Goal: Information Seeking & Learning: Learn about a topic

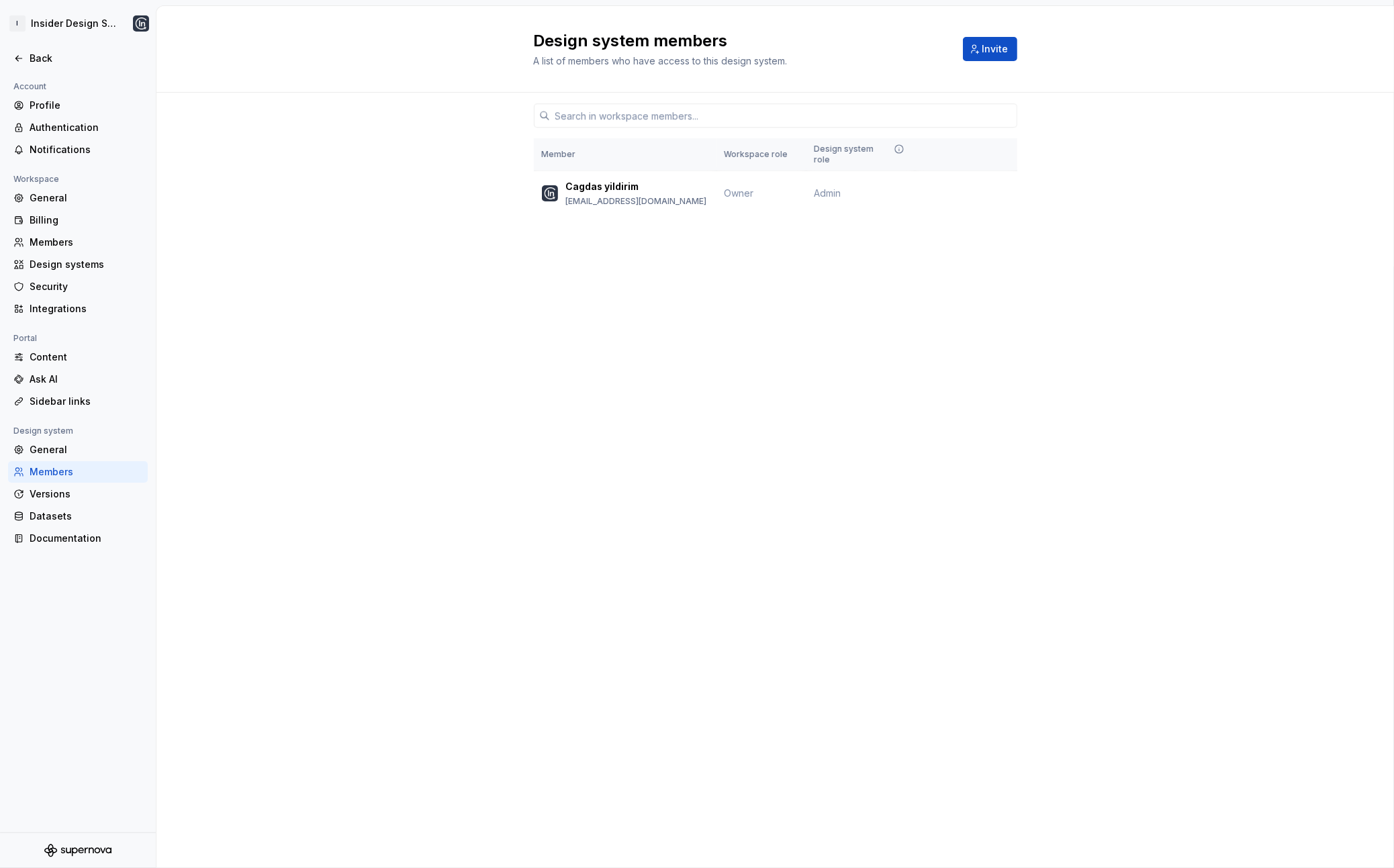
scroll to position [1705, 0]
click at [32, 55] on div "Back" at bounding box center [86, 58] width 113 height 13
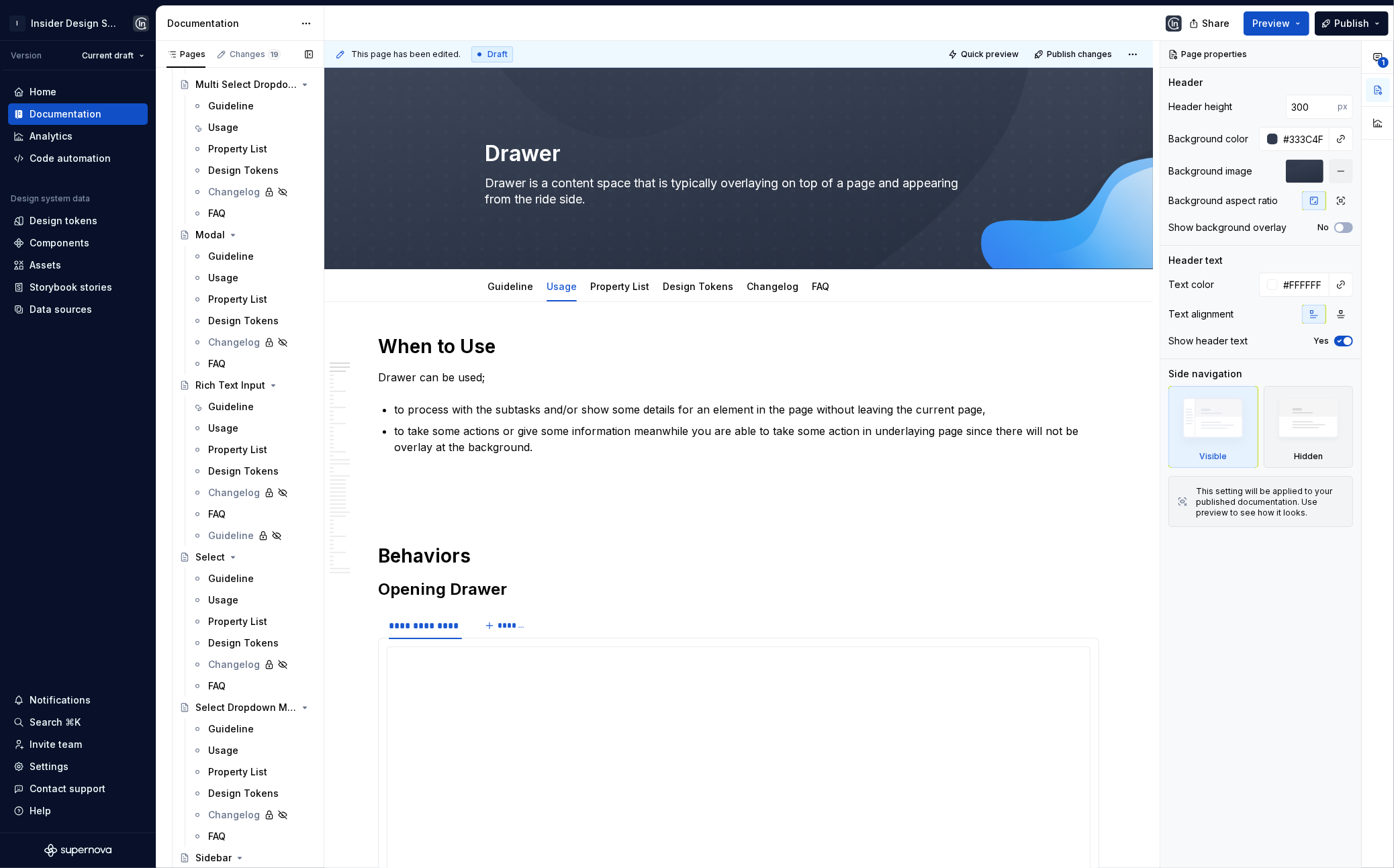
scroll to position [3156, 0]
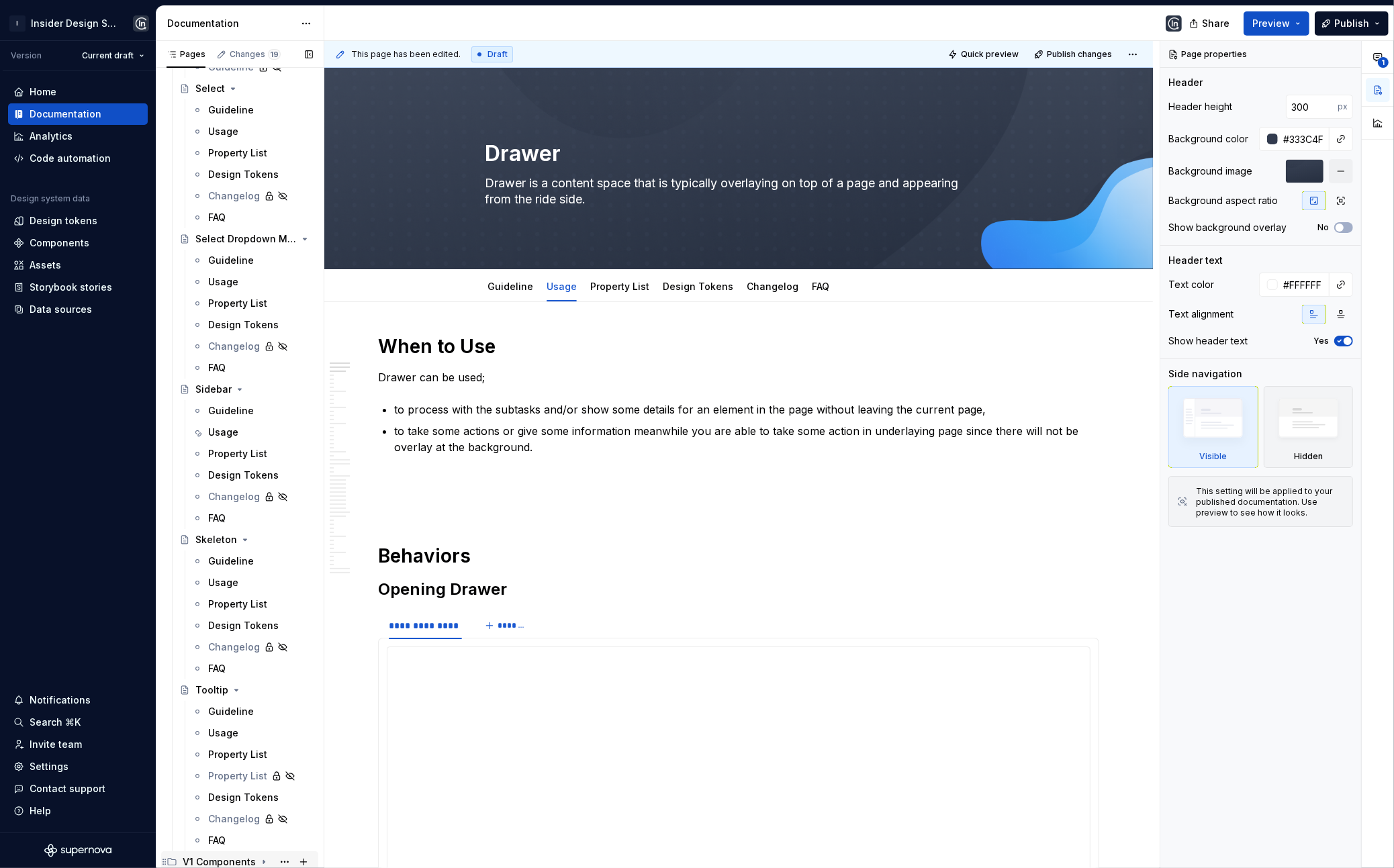
click at [259, 862] on icon "Page tree" at bounding box center [264, 861] width 11 height 11
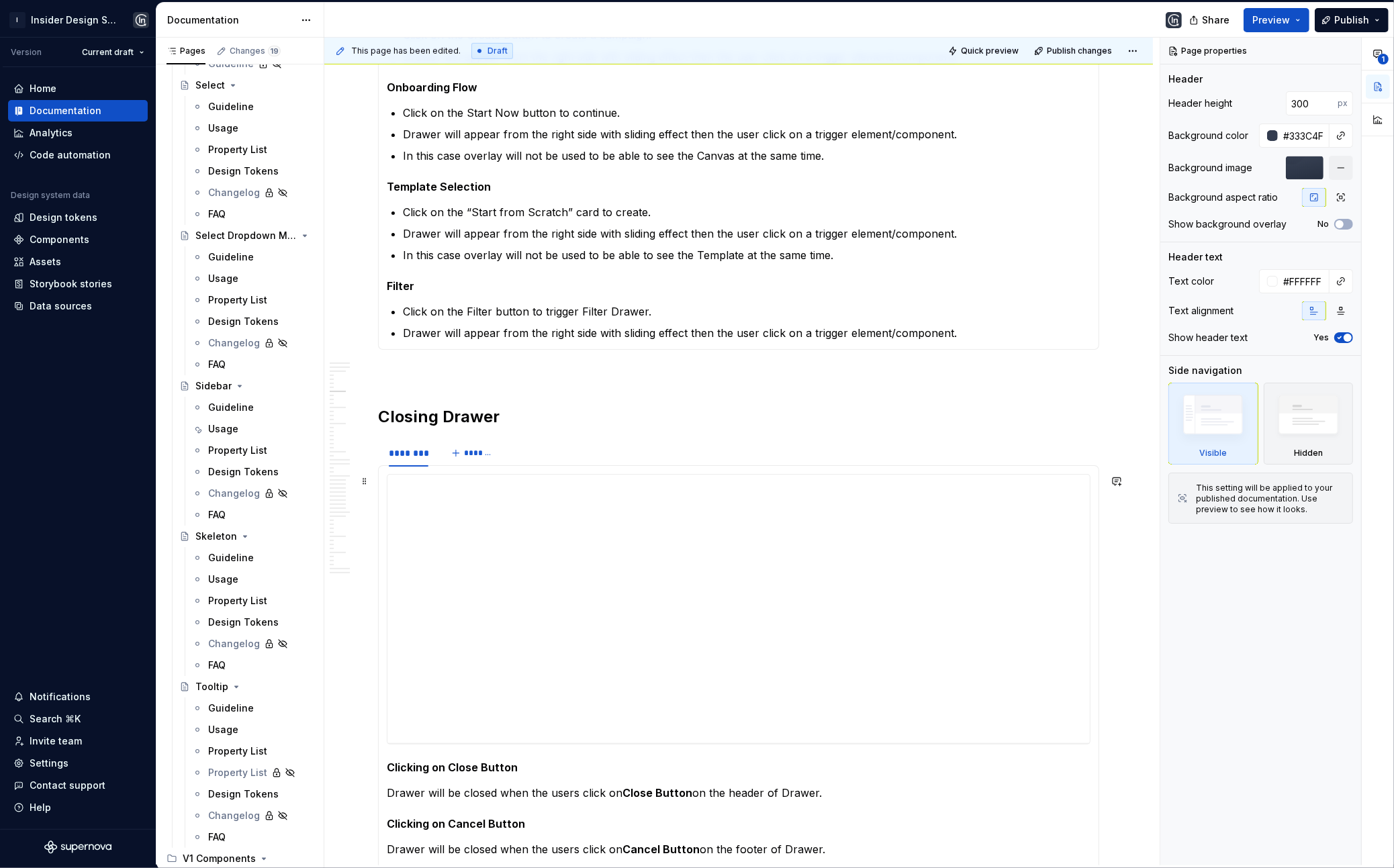
scroll to position [6145, 0]
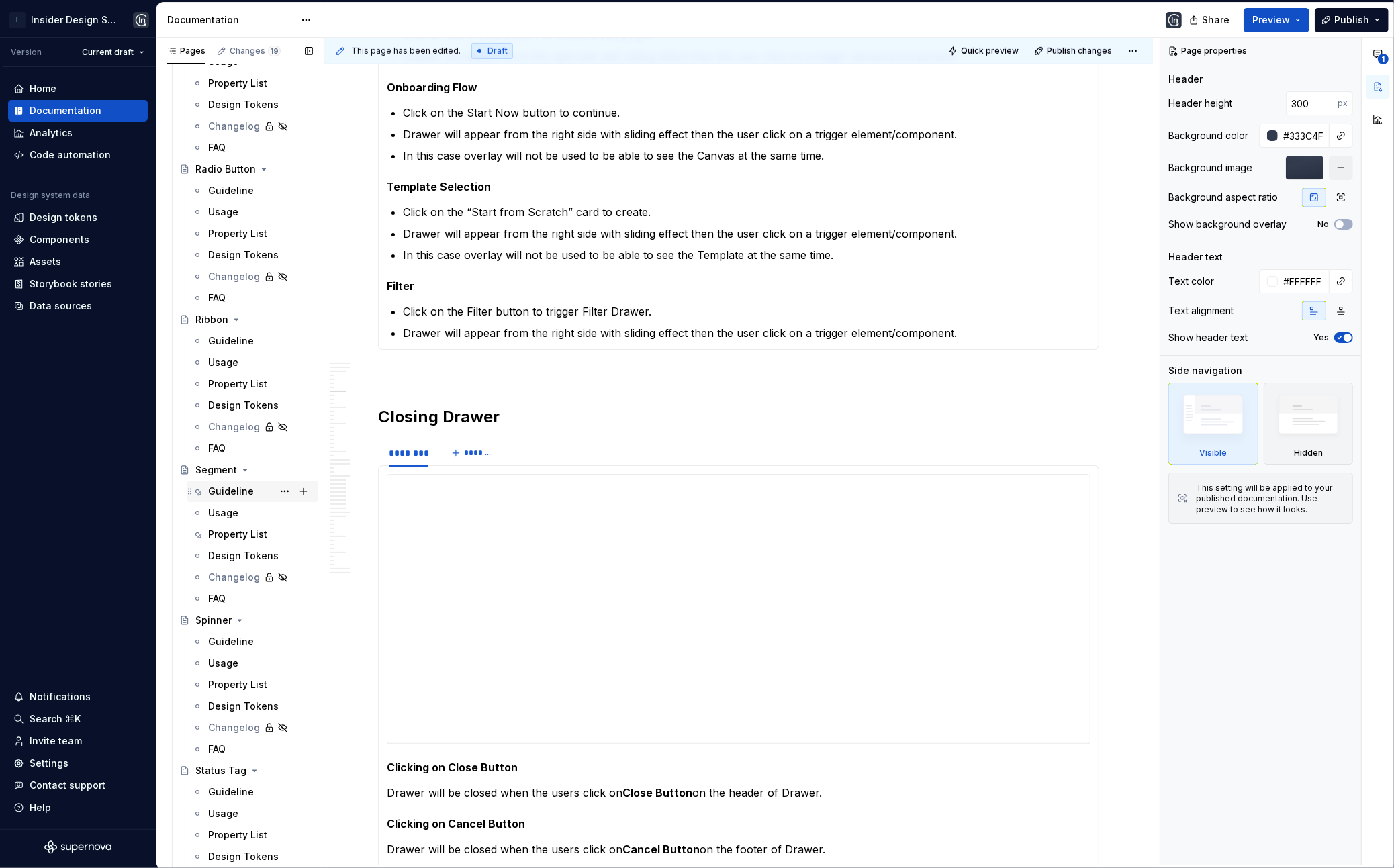
click at [230, 492] on div "Guideline" at bounding box center [231, 492] width 46 height 13
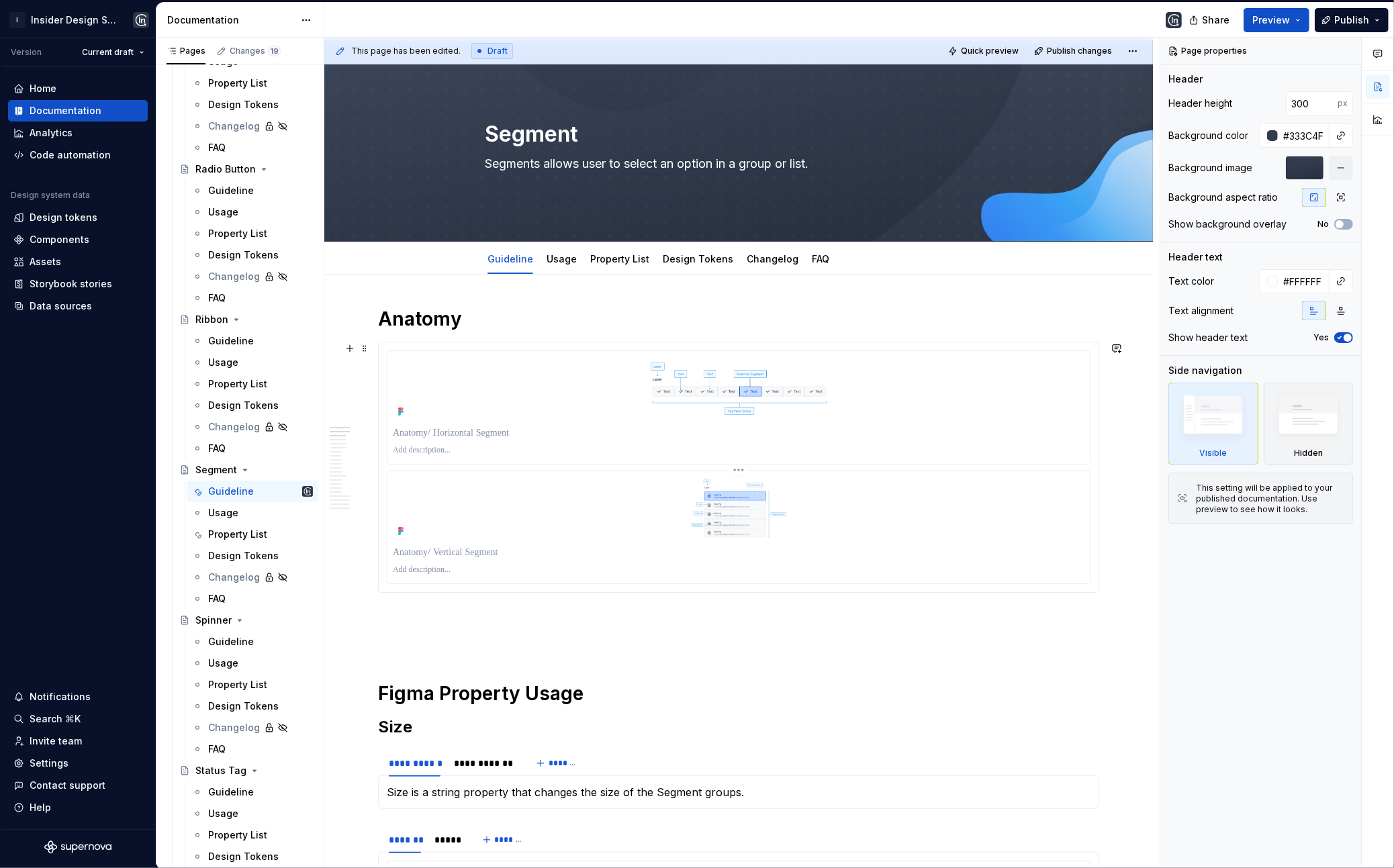
scroll to position [27, 0]
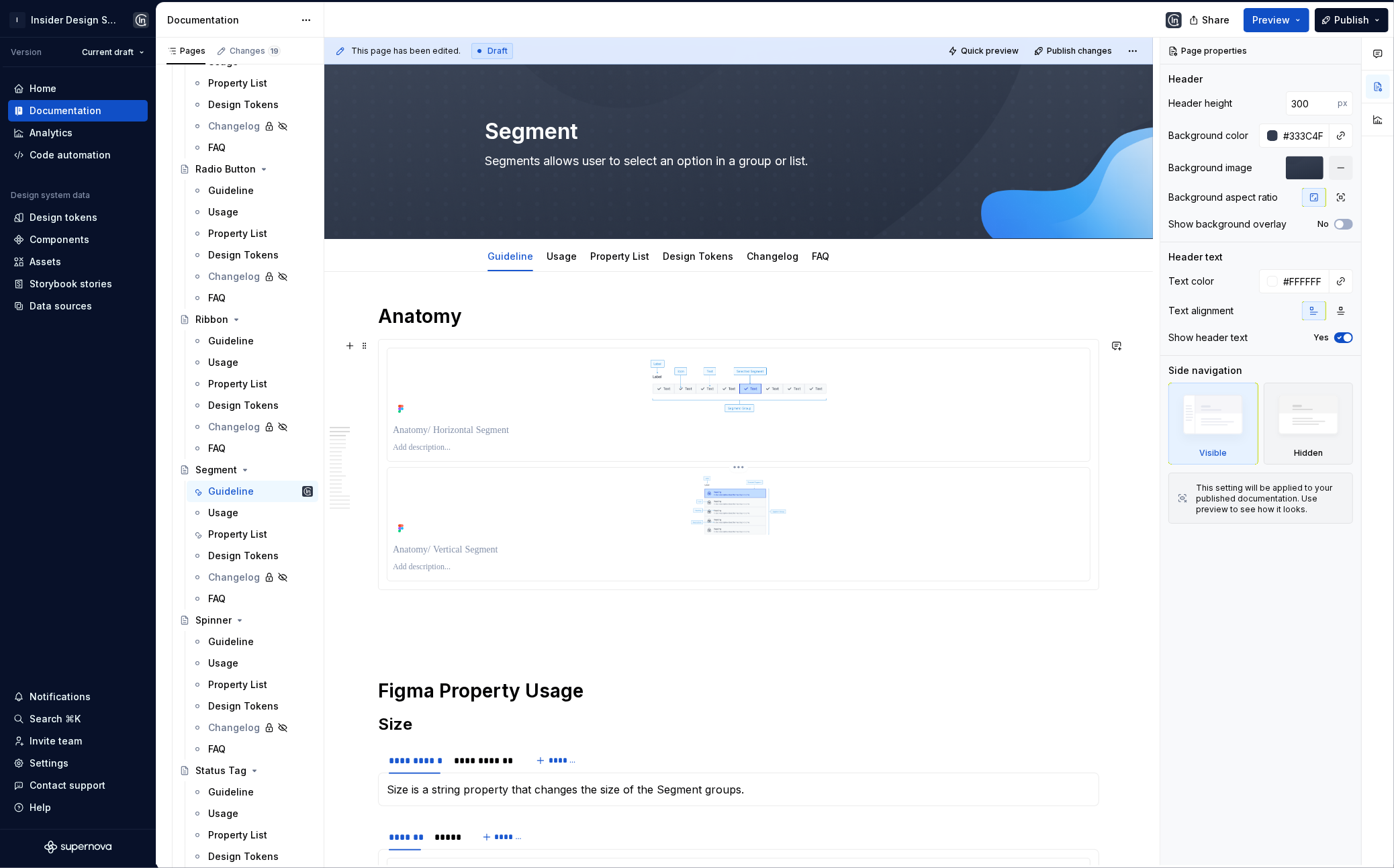
click at [541, 527] on img at bounding box center [739, 505] width 531 height 65
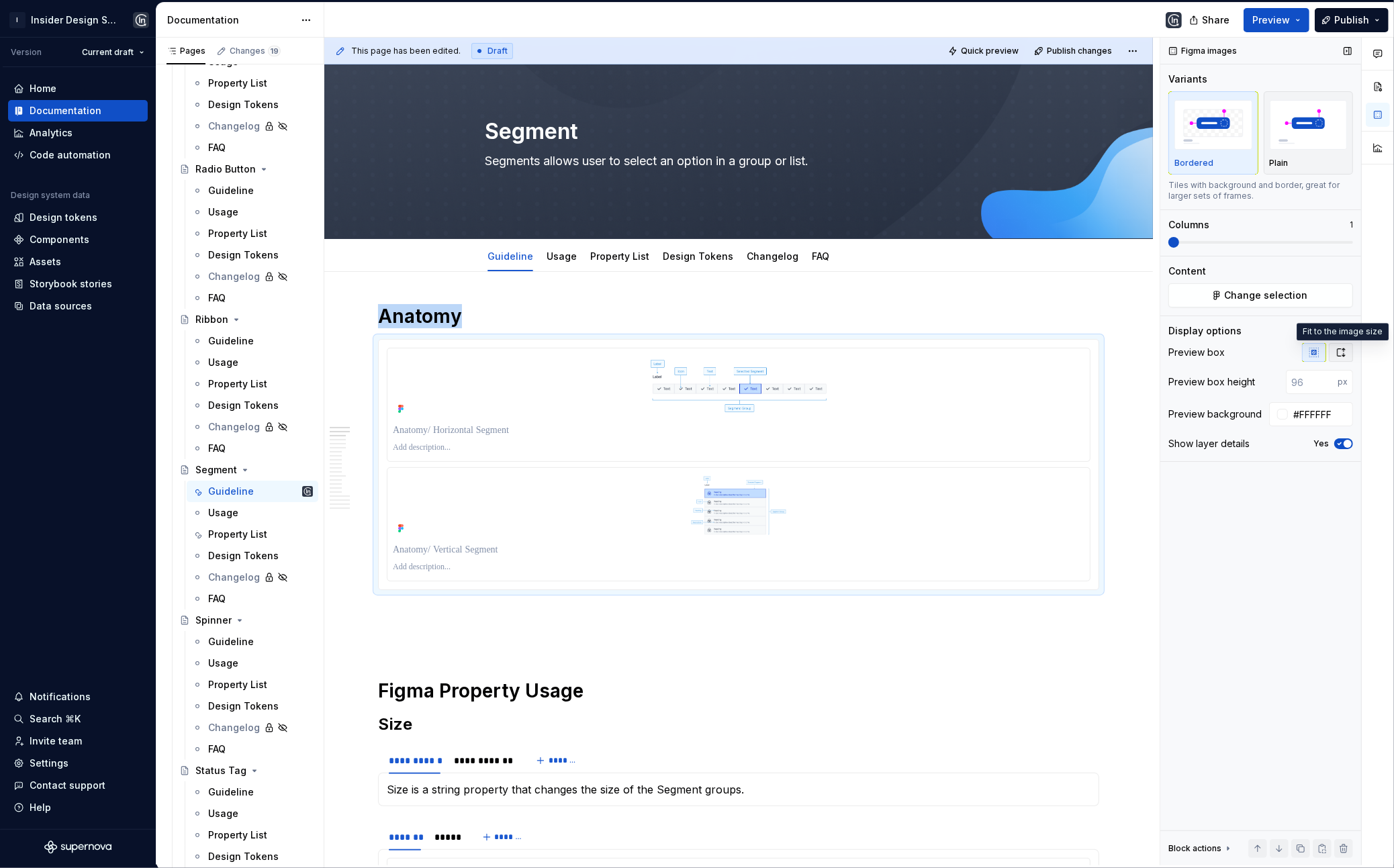
click at [1339, 353] on icon "button" at bounding box center [1340, 352] width 11 height 11
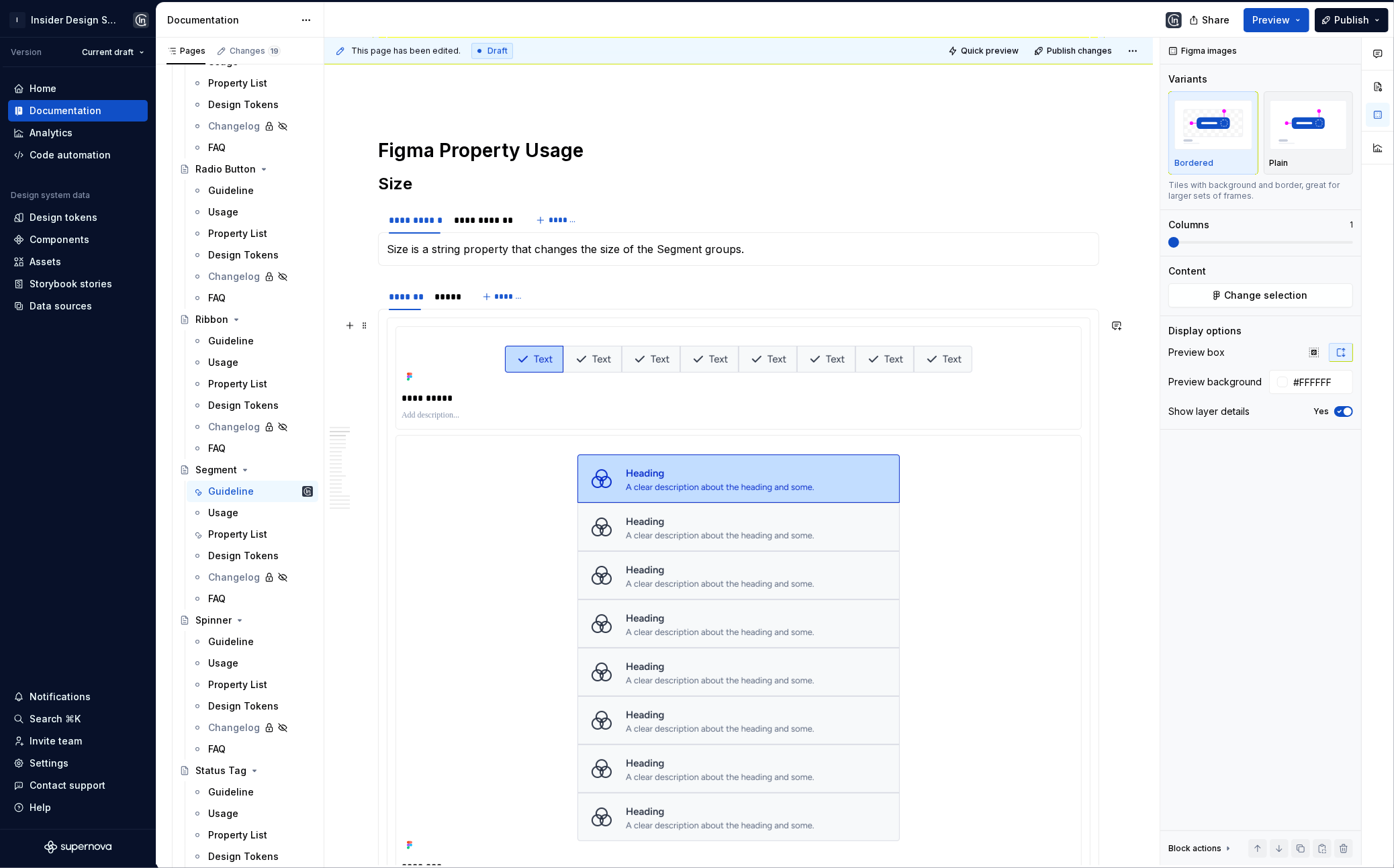
scroll to position [950, 0]
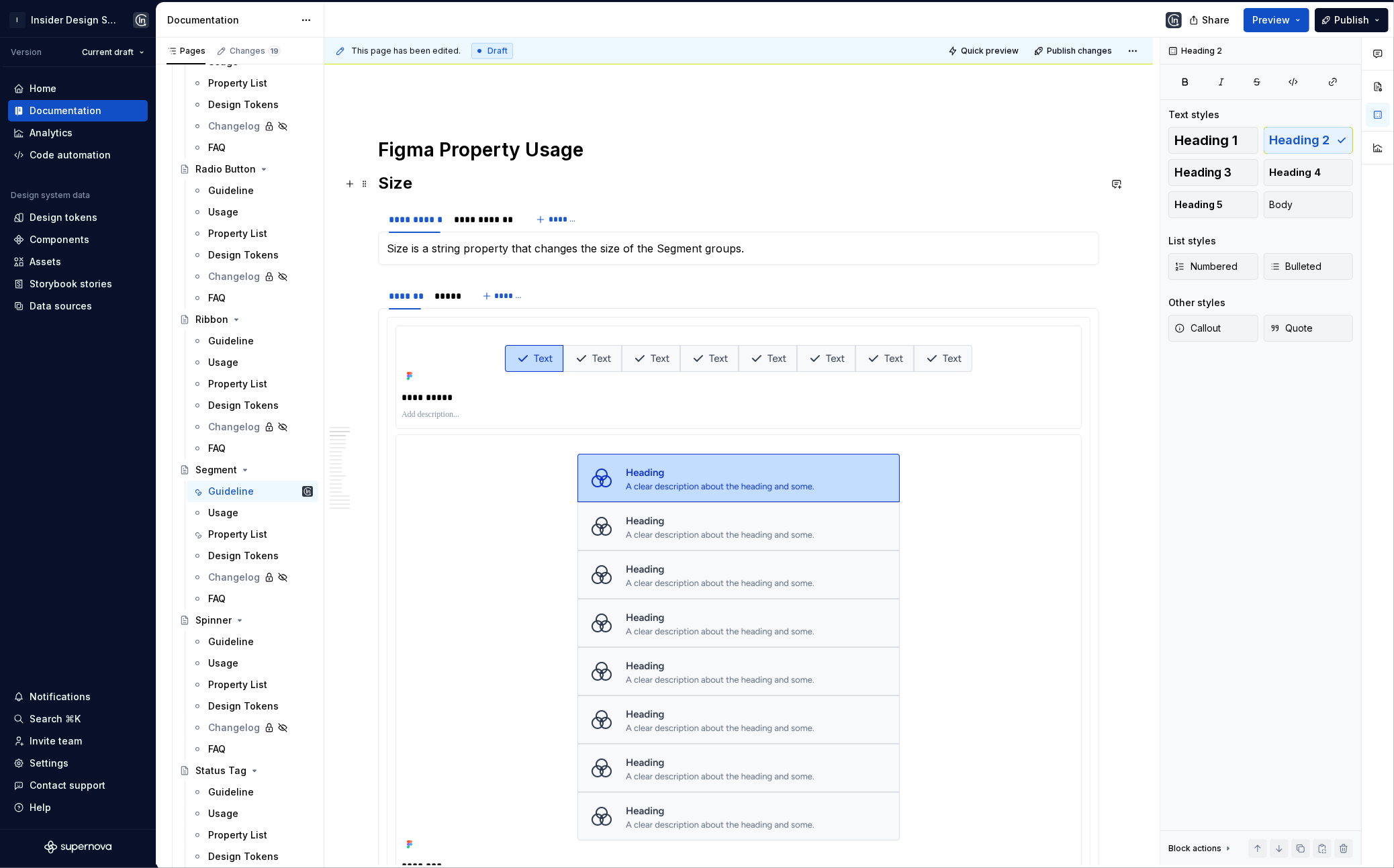
click at [405, 185] on h2 "Size" at bounding box center [738, 183] width 721 height 21
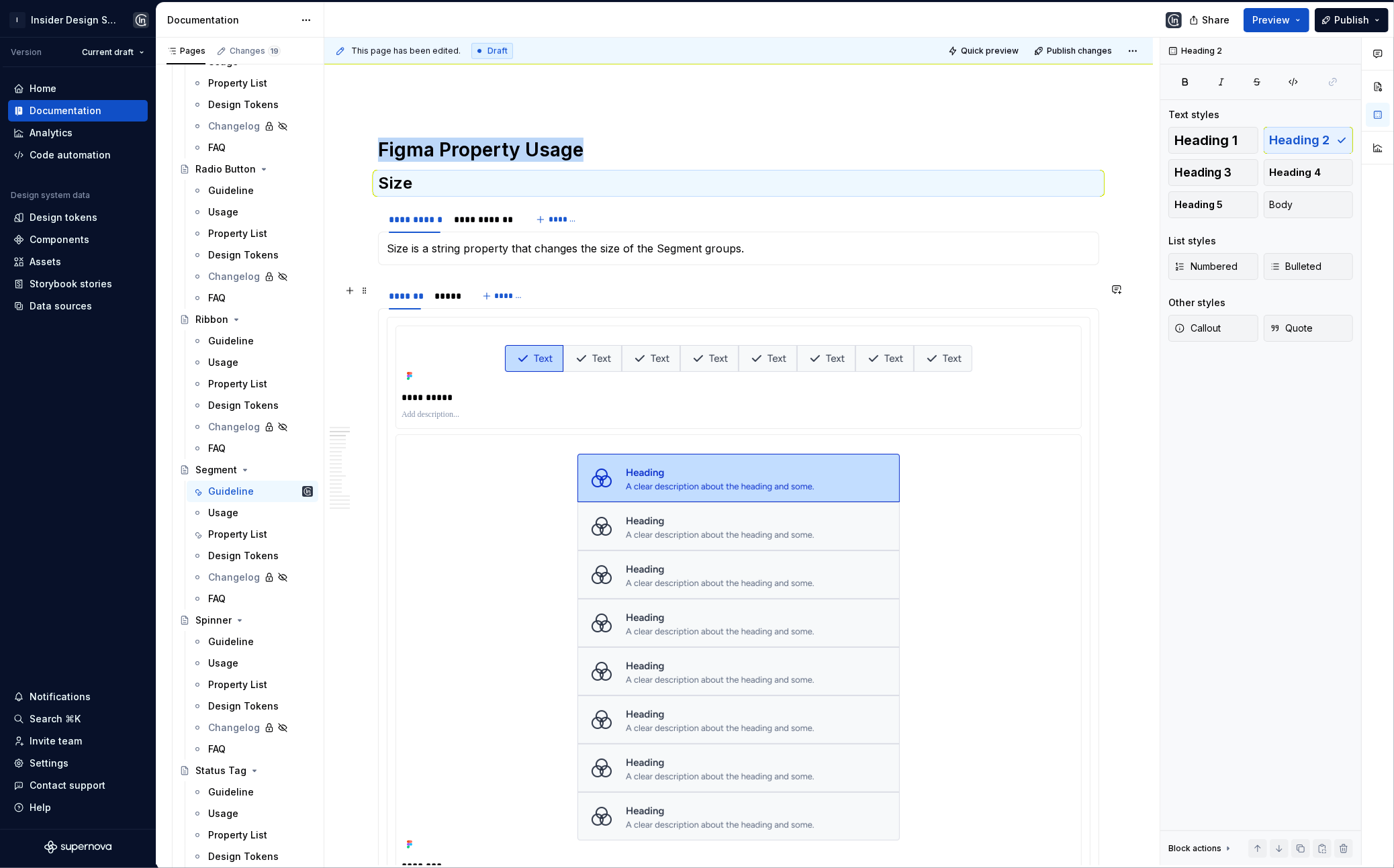
click at [555, 295] on div "******* ***** *******" at bounding box center [738, 296] width 721 height 27
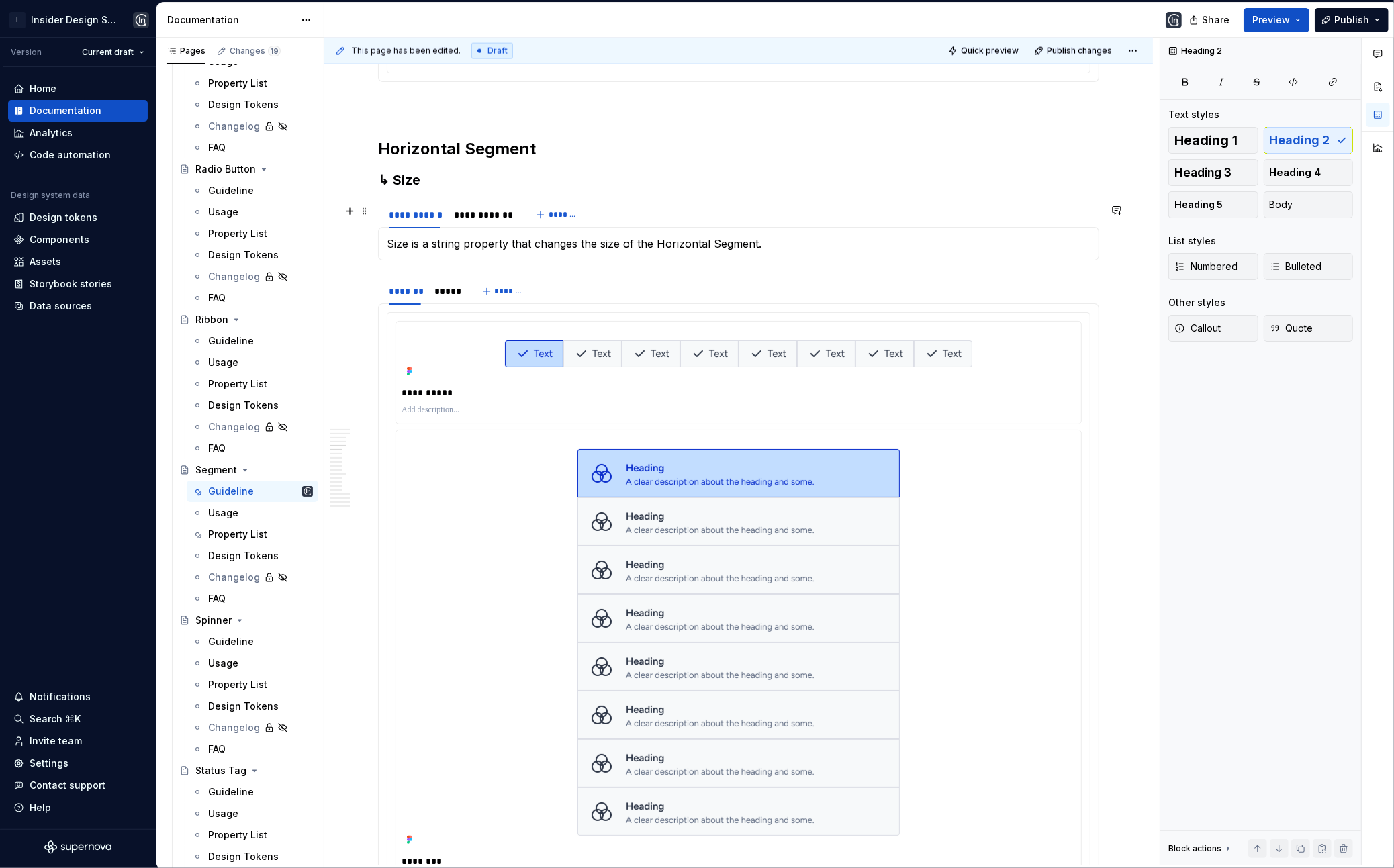
scroll to position [2284, 0]
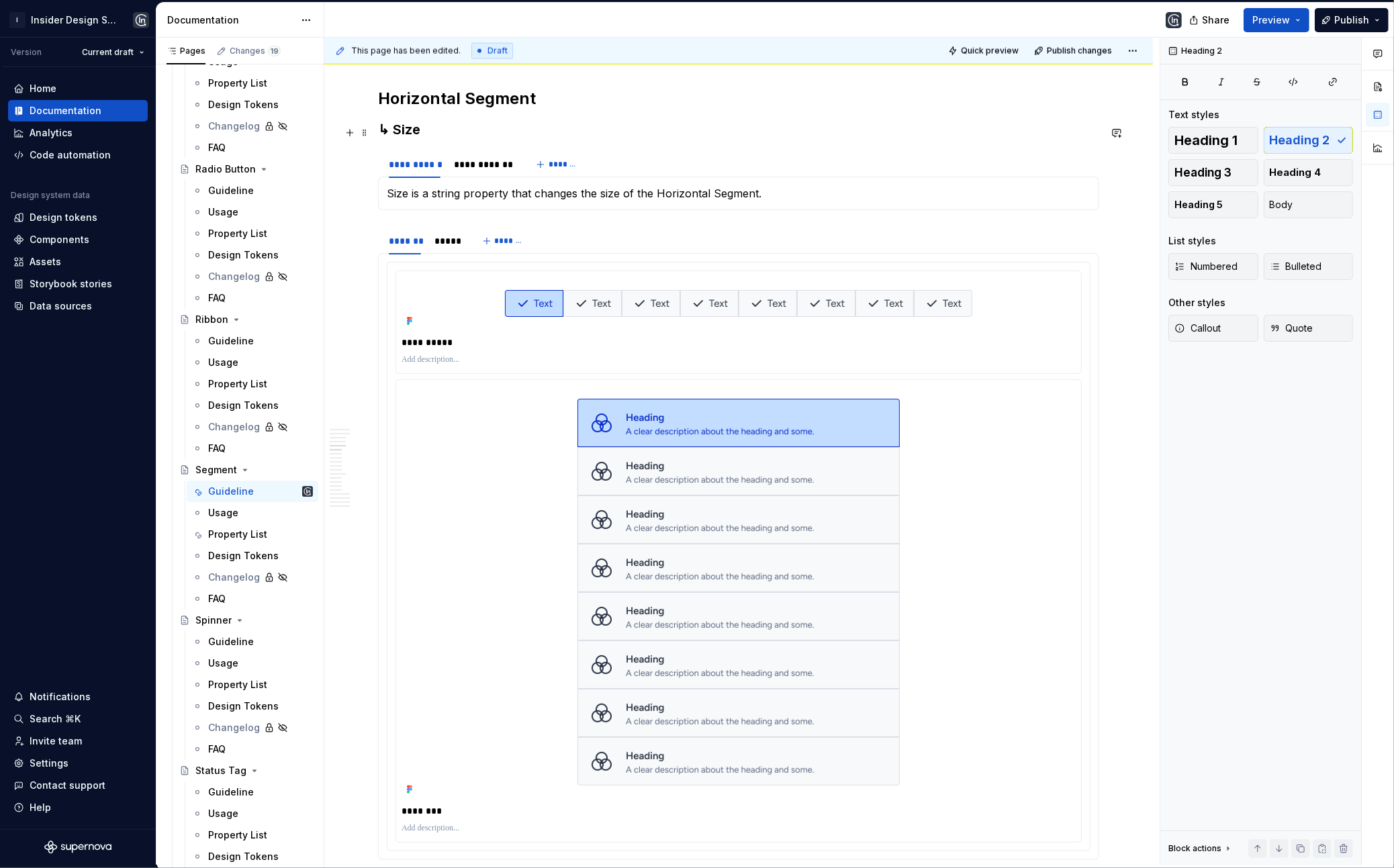
click at [415, 129] on h3 "↳ Size" at bounding box center [738, 129] width 721 height 19
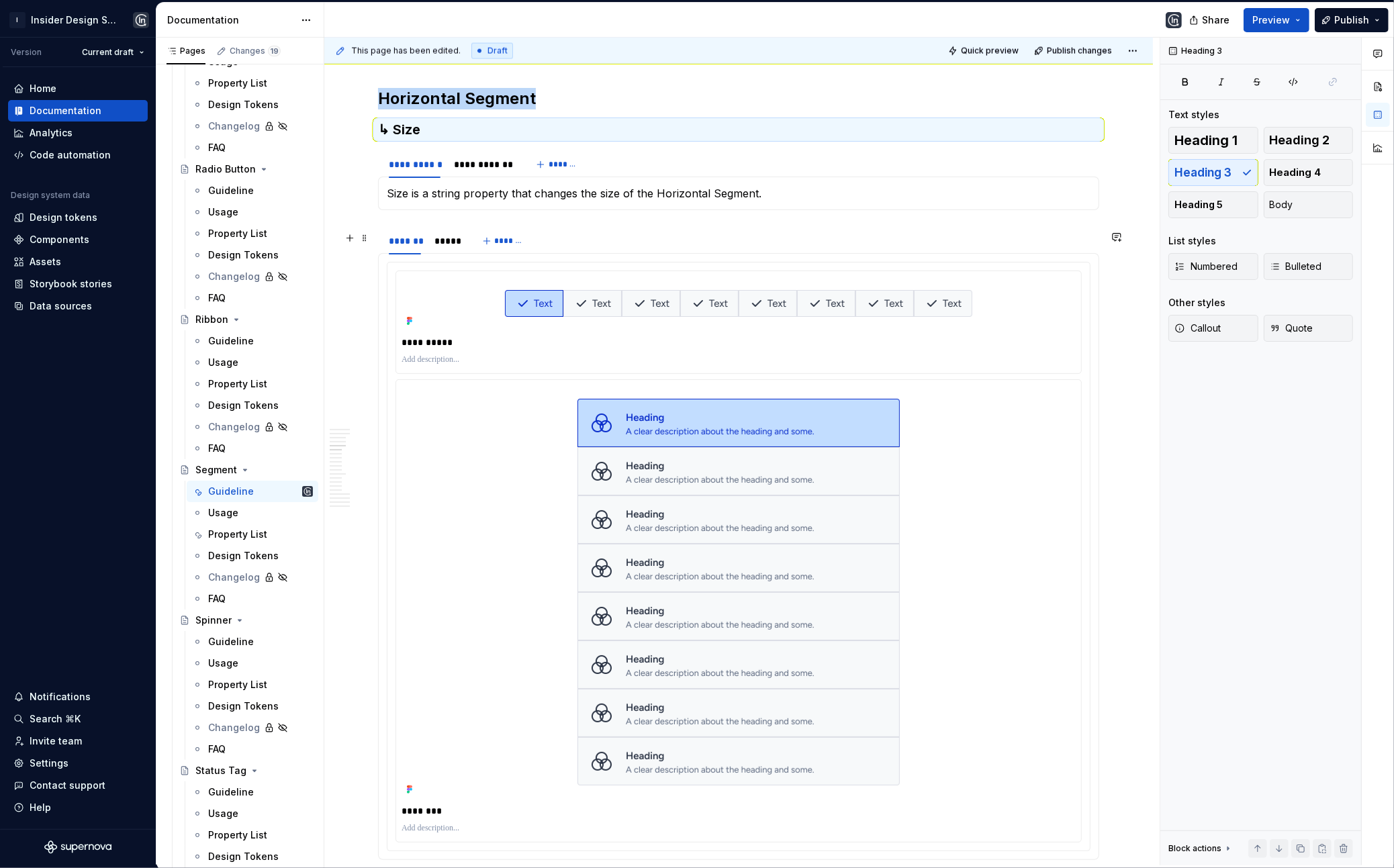
click at [566, 250] on div "******* ***** *******" at bounding box center [738, 241] width 721 height 27
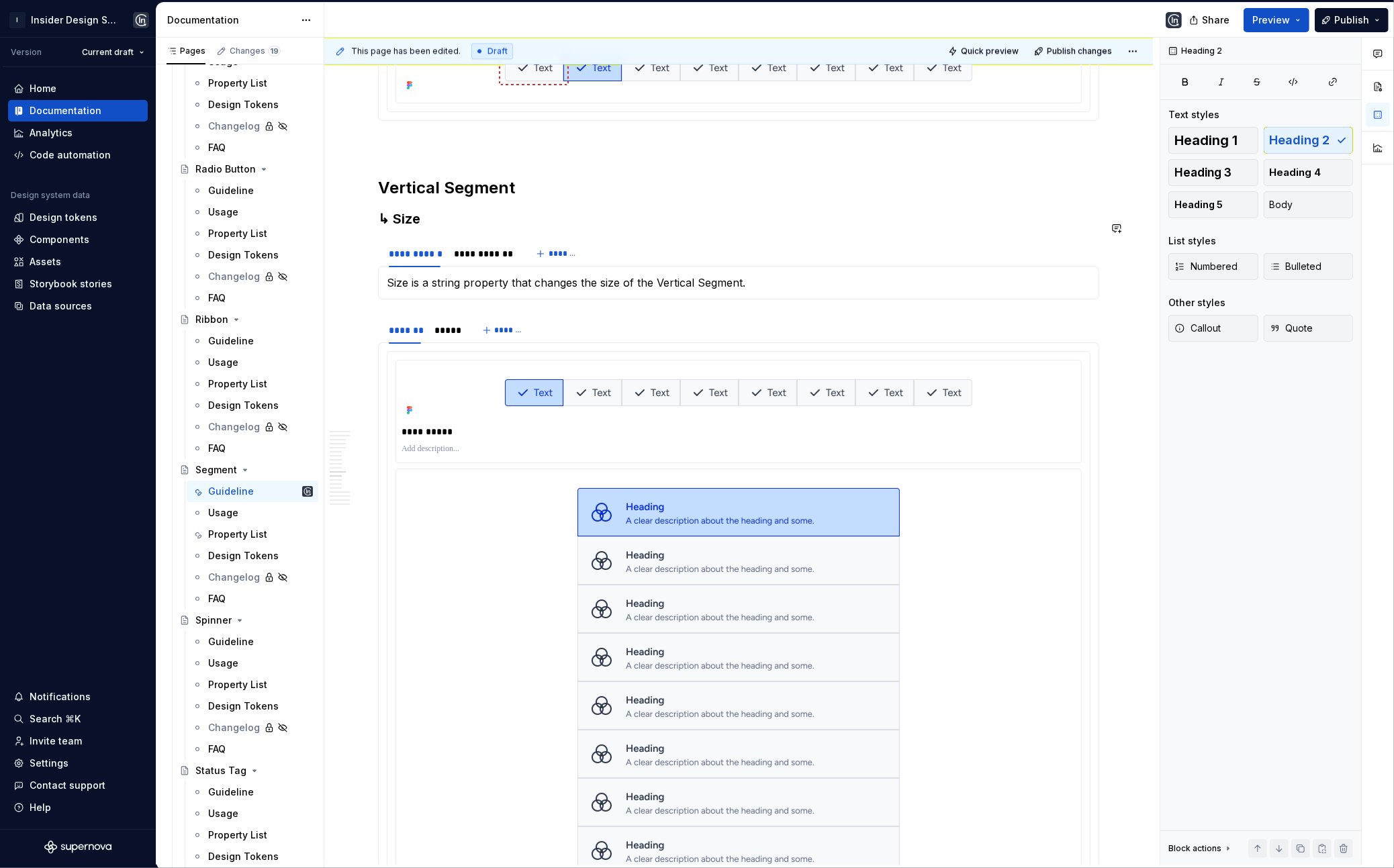
scroll to position [3866, 0]
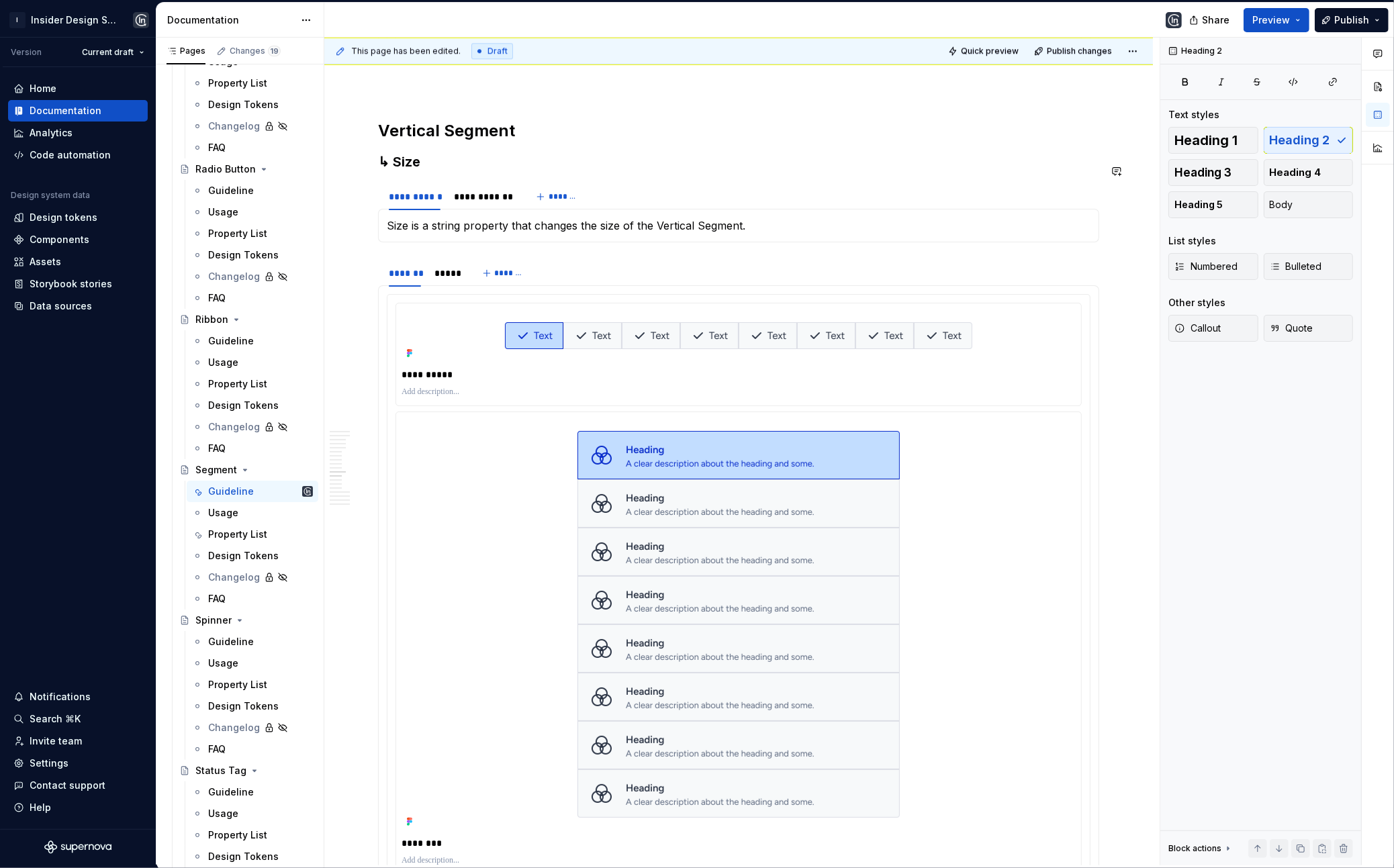
click at [412, 171] on h3 "↳ Size" at bounding box center [738, 162] width 721 height 19
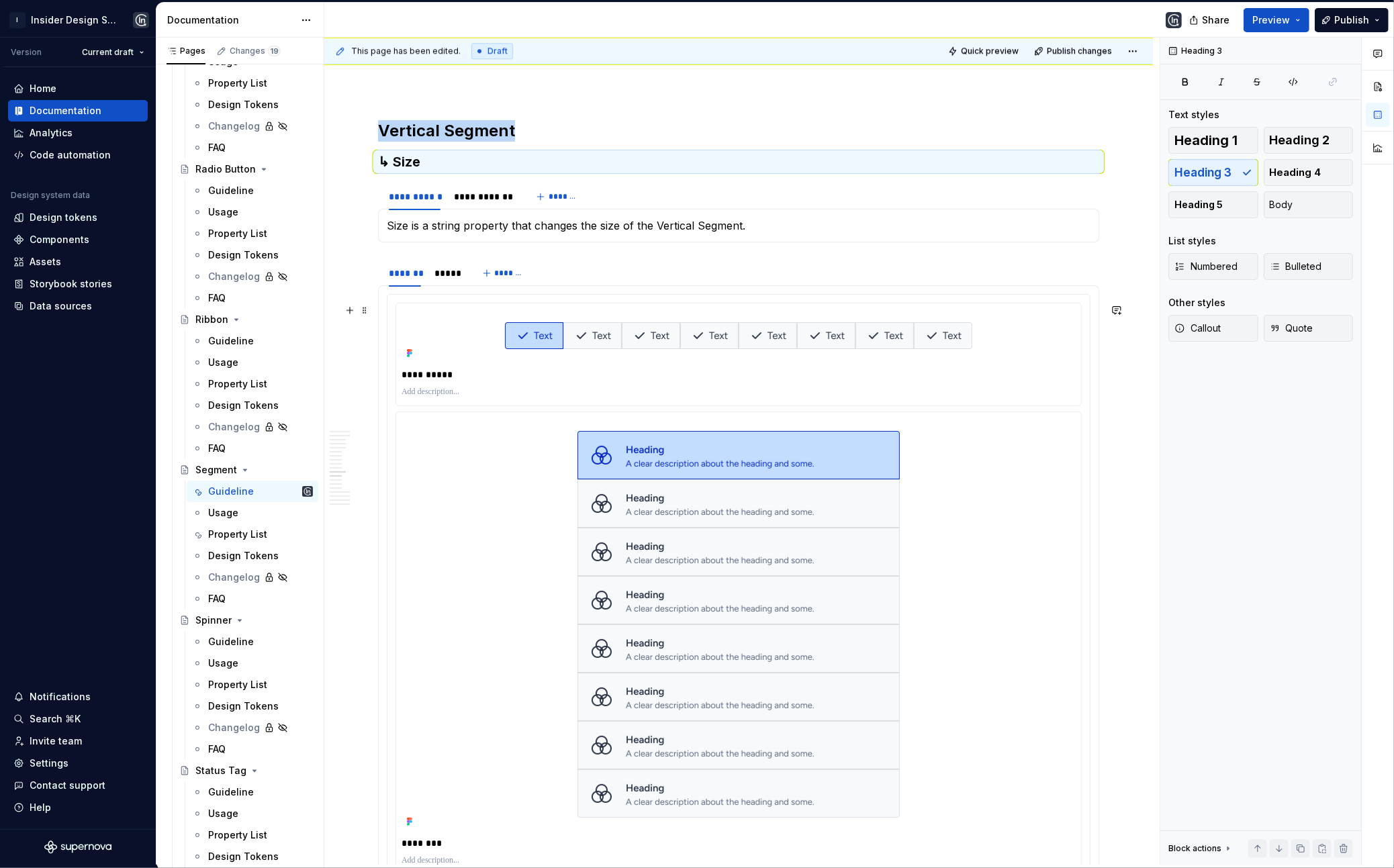
click at [554, 285] on div "******* ***** *******" at bounding box center [738, 273] width 721 height 27
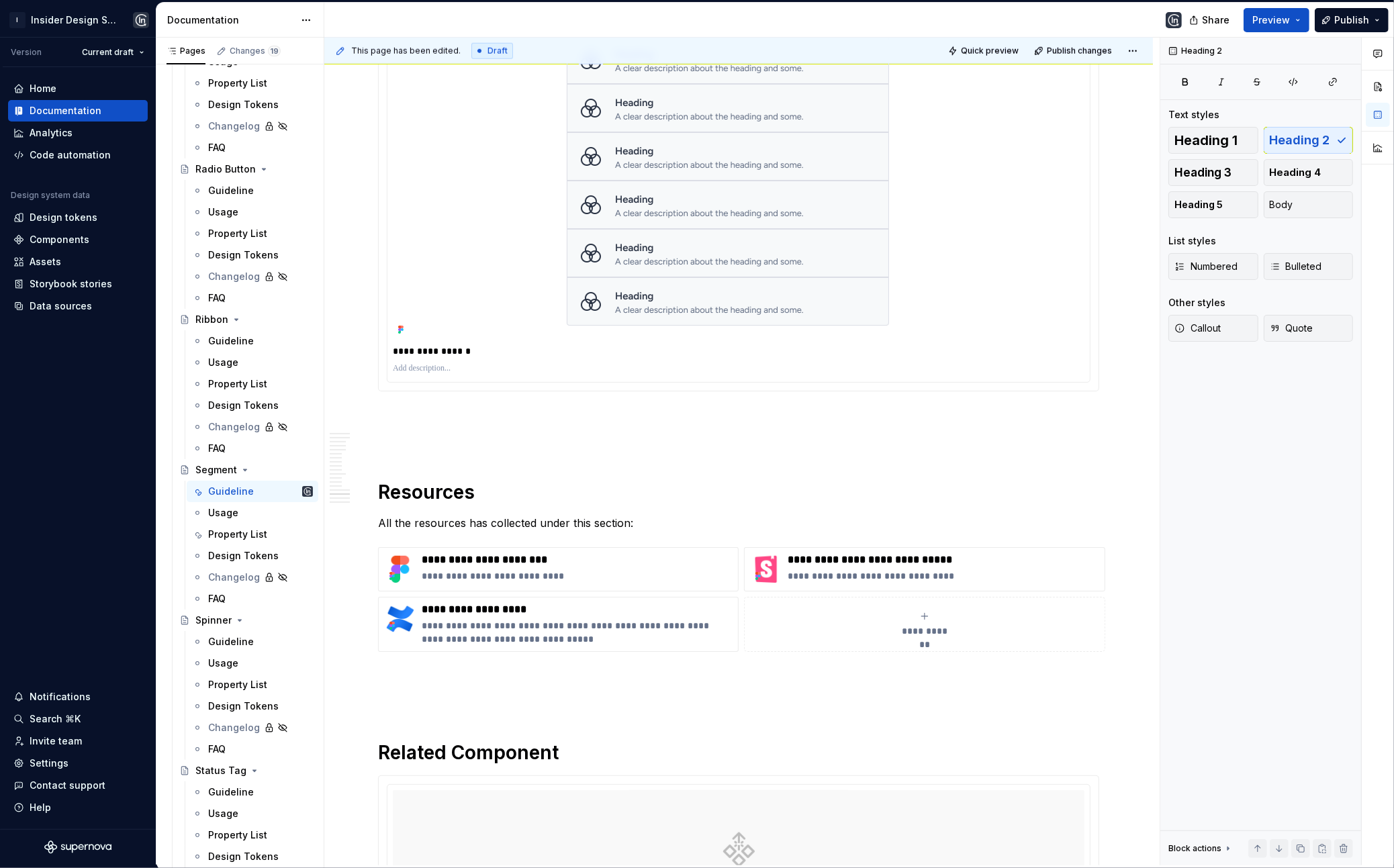
scroll to position [7372, 0]
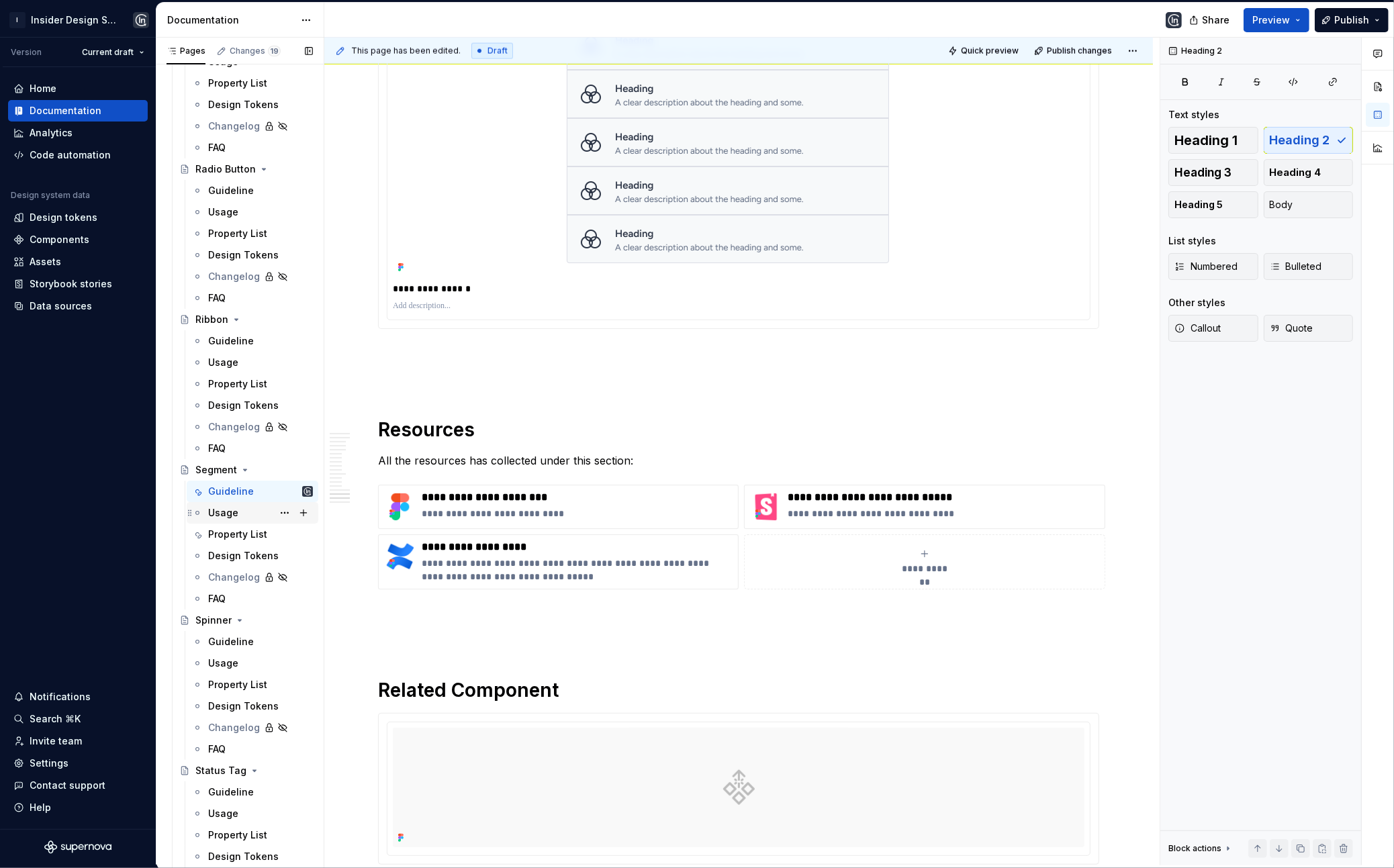
click at [221, 512] on div "Usage" at bounding box center [223, 513] width 30 height 13
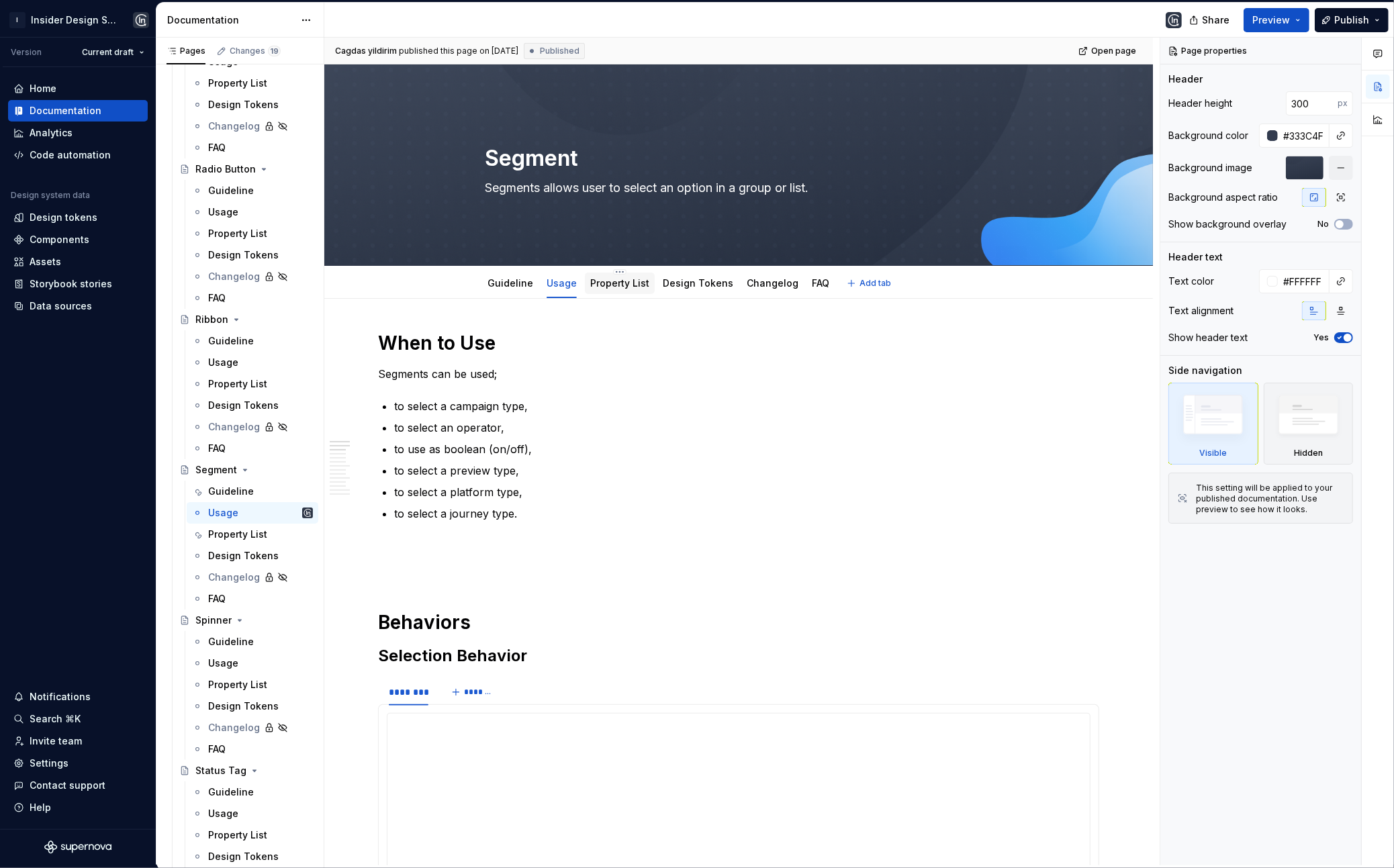
click at [614, 285] on link "Property List" at bounding box center [620, 283] width 59 height 11
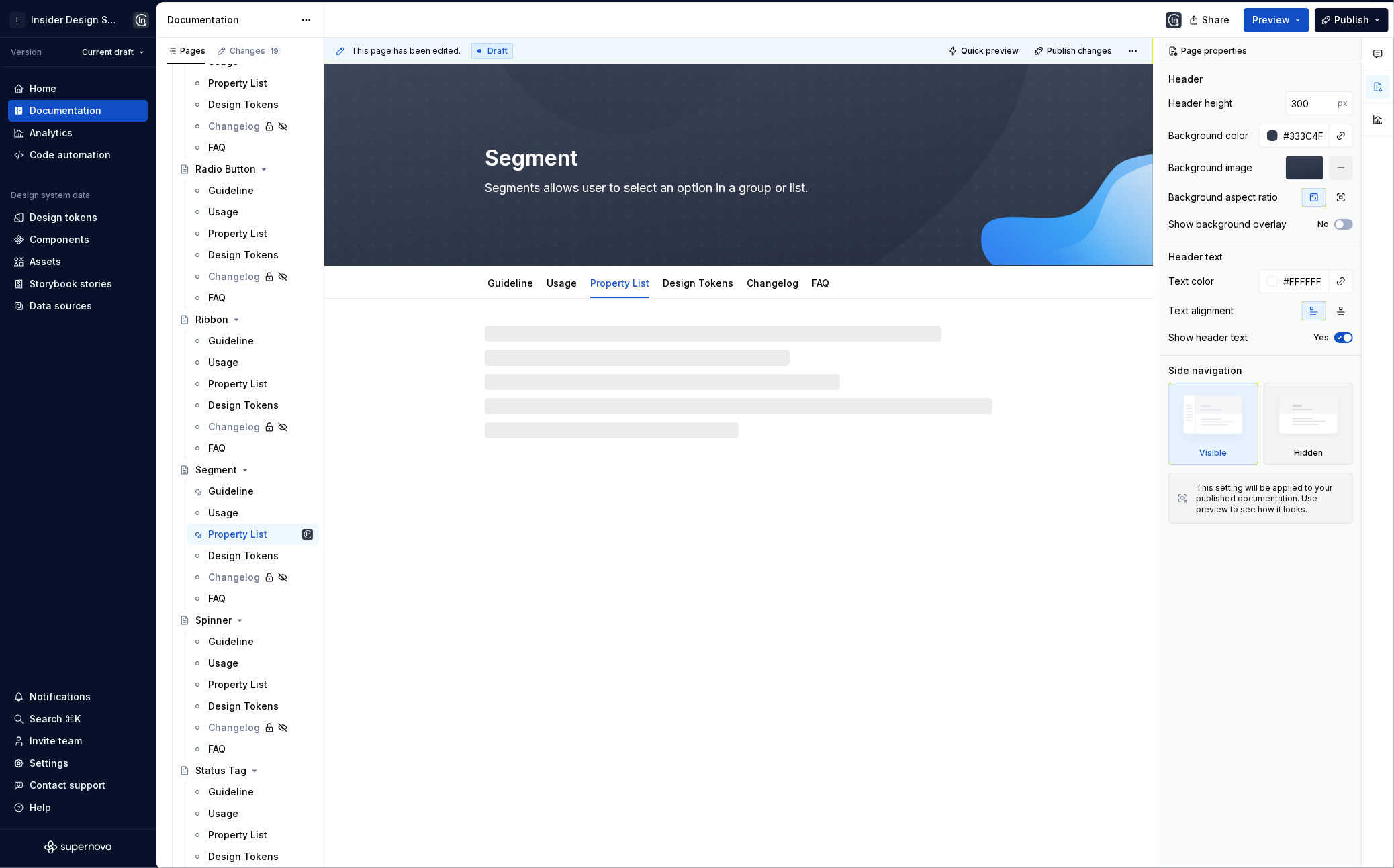
type textarea "*"
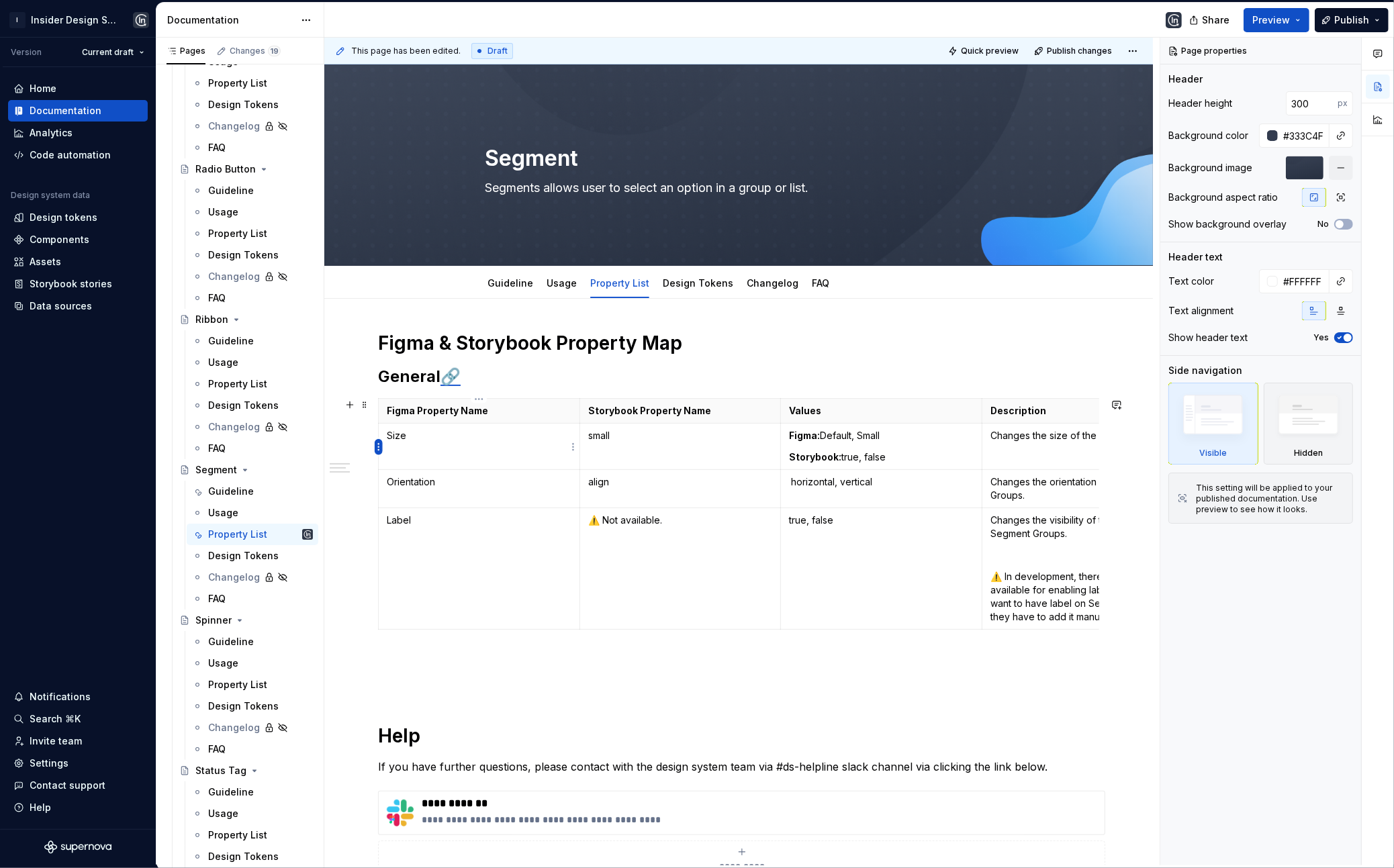
click at [380, 444] on html "I Insider Design System Version Current draft Home Documentation Analytics Code…" at bounding box center [697, 434] width 1394 height 868
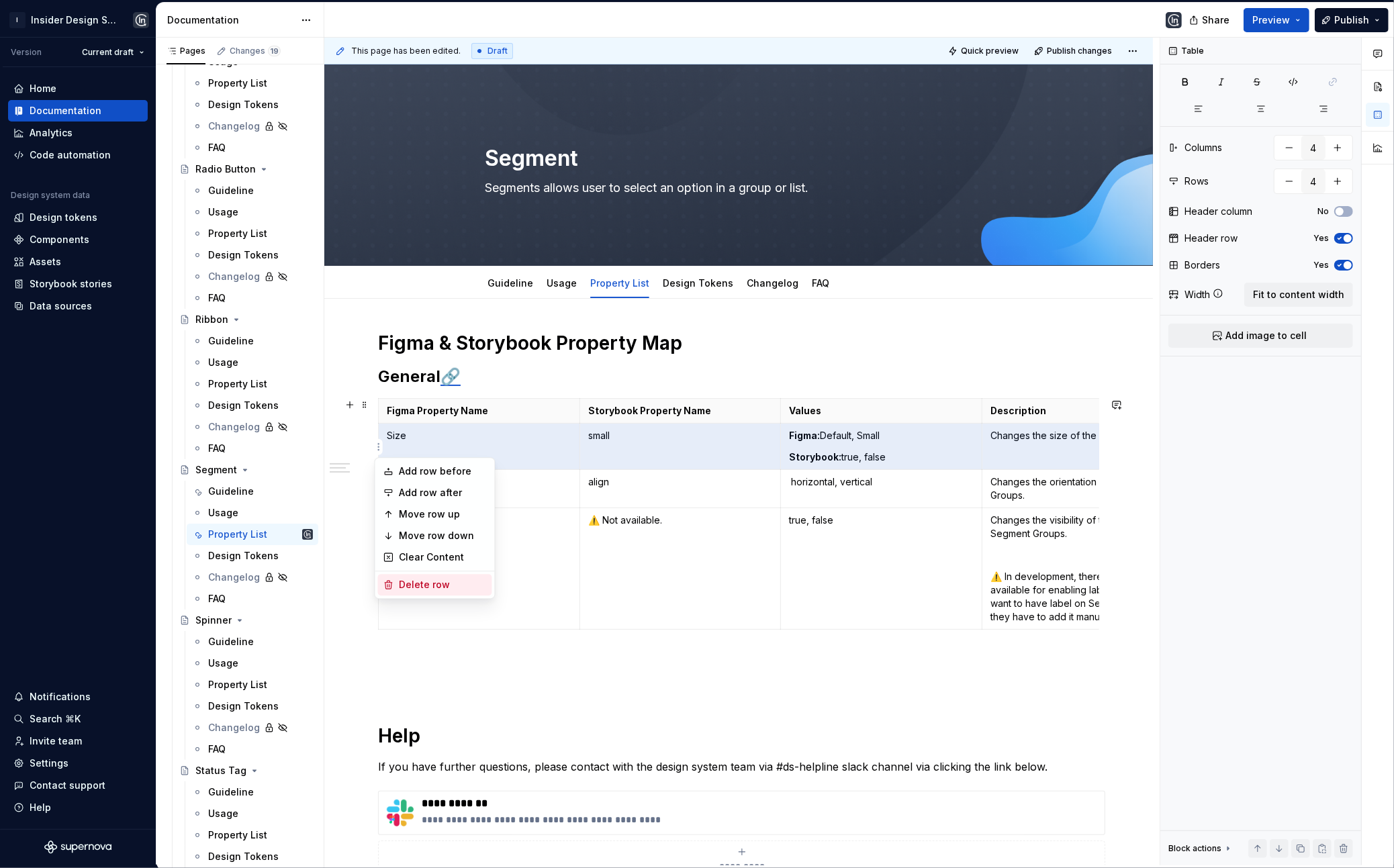
click at [425, 587] on div "Delete row" at bounding box center [443, 585] width 87 height 13
type input "3"
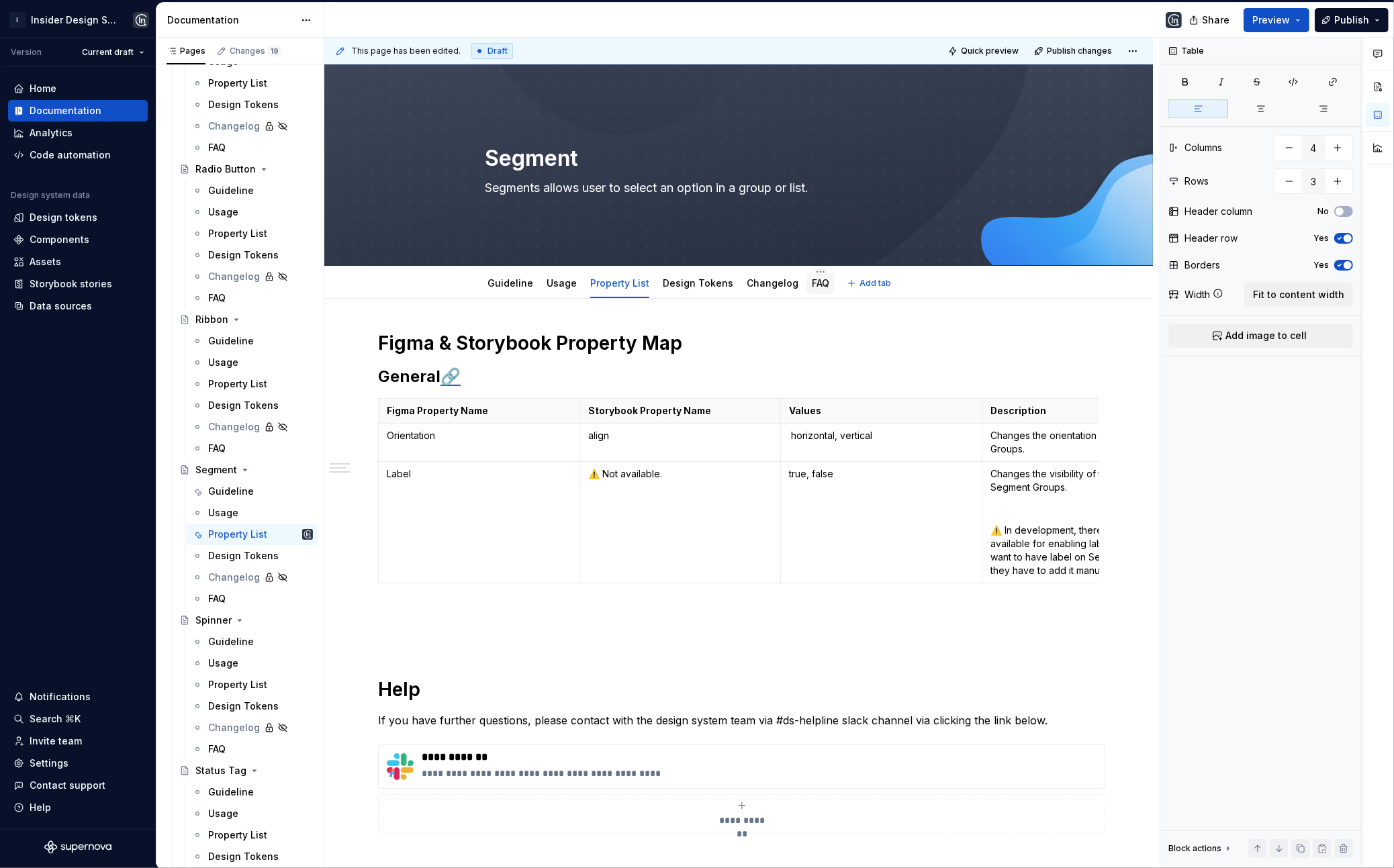
click at [806, 288] on div "FAQ" at bounding box center [820, 283] width 29 height 21
click at [815, 283] on link "FAQ" at bounding box center [820, 283] width 17 height 11
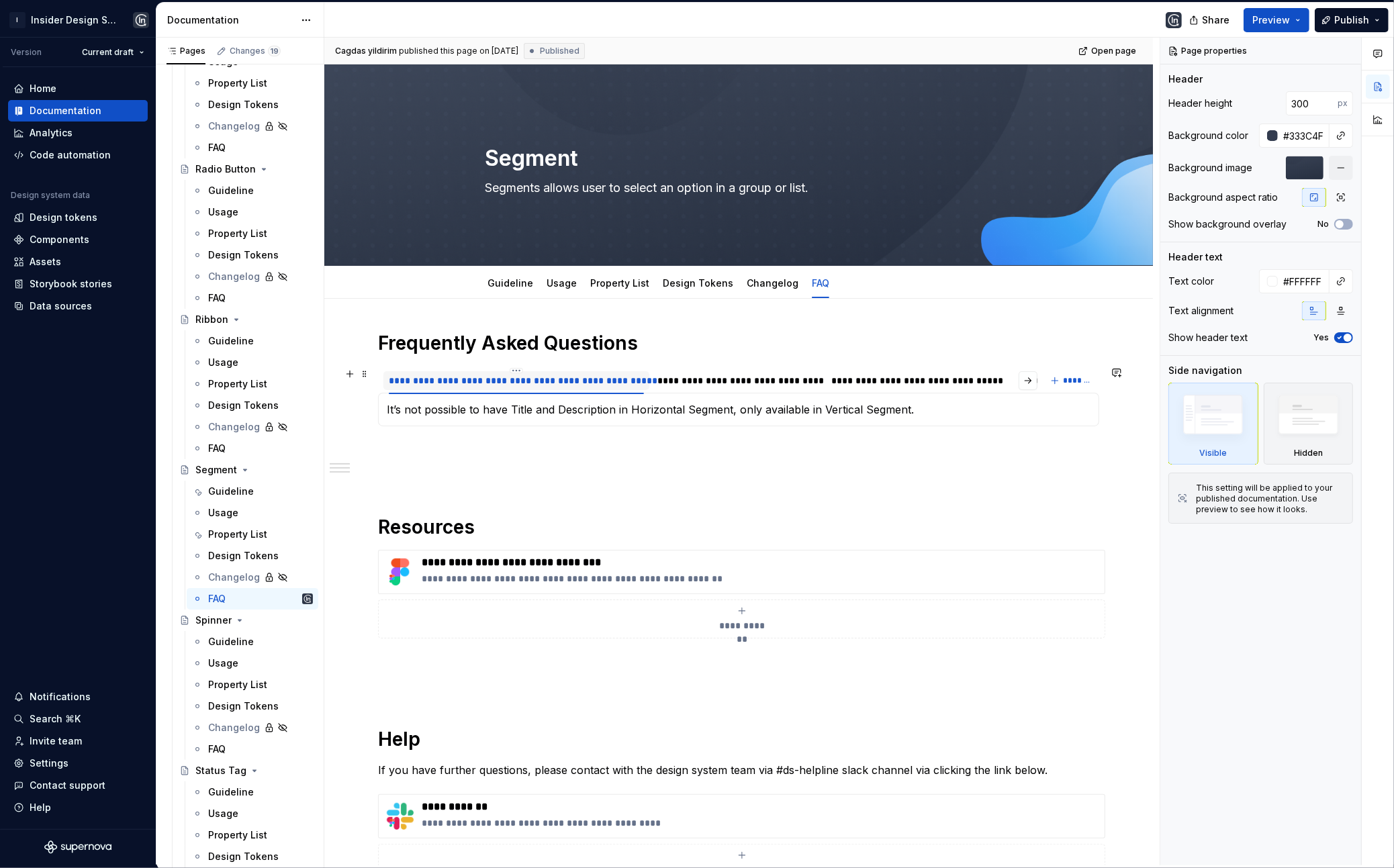
scroll to position [0, 229]
type textarea "*"
